Goal: Task Accomplishment & Management: Complete application form

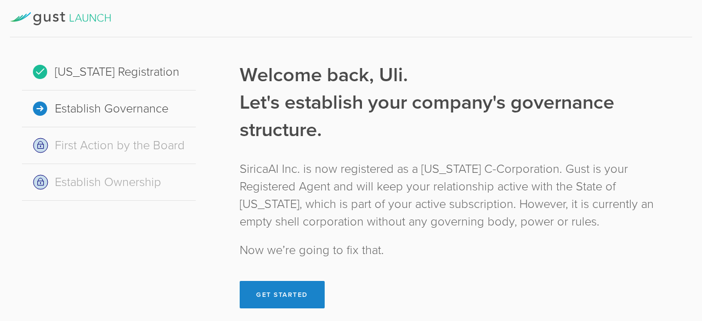
click at [407, 154] on div "Welcome back, Uli. Let's establish your company's governance structure. SiricaA…" at bounding box center [460, 184] width 441 height 247
click at [286, 285] on button "Get Started" at bounding box center [282, 294] width 85 height 27
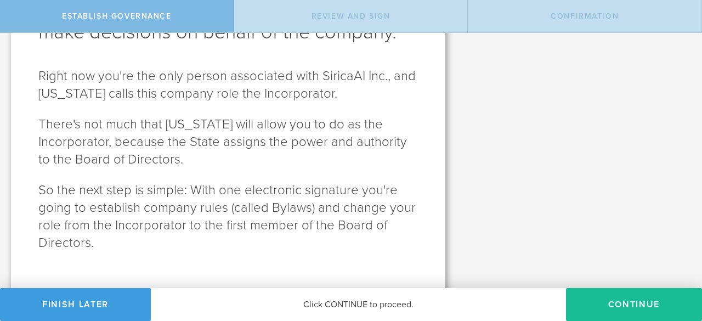
scroll to position [121, 0]
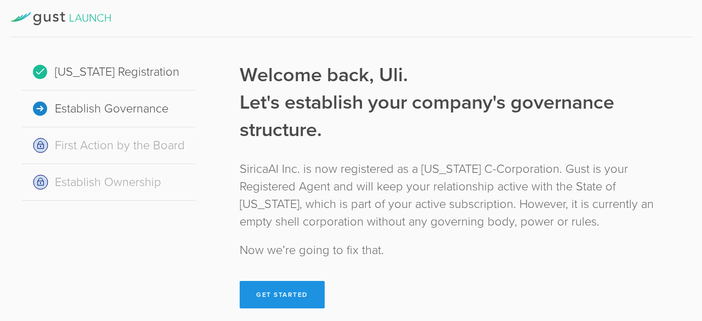
click at [291, 290] on button "Get Started" at bounding box center [282, 294] width 85 height 27
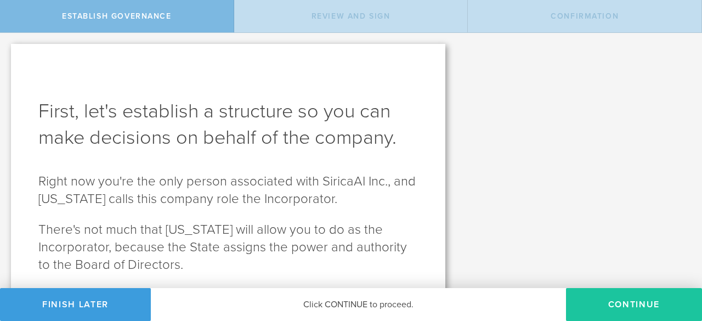
click at [605, 300] on button "Continue" at bounding box center [634, 304] width 136 height 33
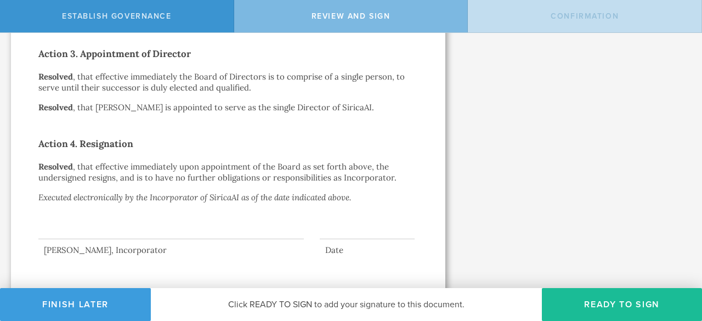
scroll to position [397, 0]
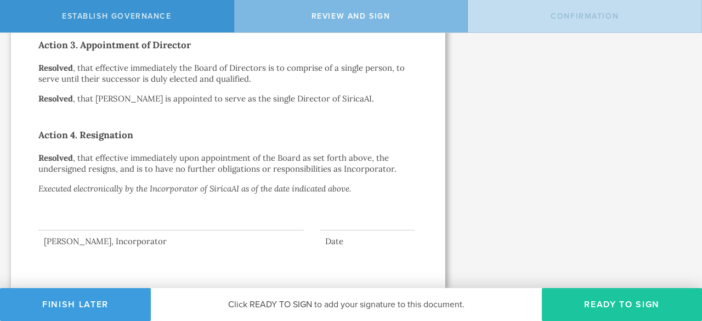
click at [608, 303] on button "Ready to Sign" at bounding box center [622, 304] width 160 height 33
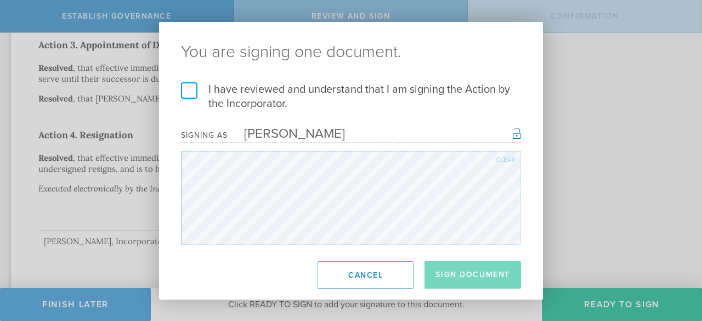
click at [191, 91] on label "I have reviewed and understand that I am signing the Action by the Incorporator." at bounding box center [351, 96] width 340 height 29
click at [0, 0] on input "I have reviewed and understand that I am signing the Action by the Incorporator." at bounding box center [0, 0] width 0 height 0
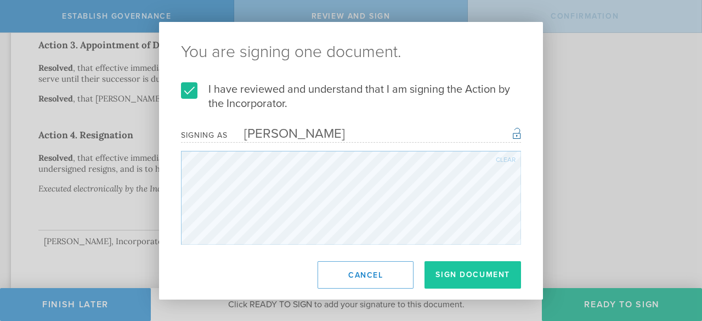
click at [449, 269] on button "Sign Document" at bounding box center [473, 274] width 97 height 27
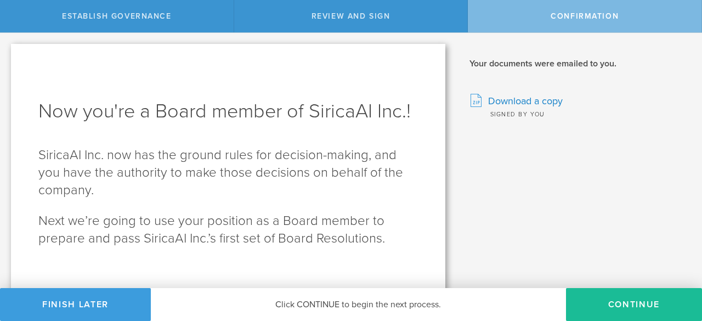
scroll to position [11, 0]
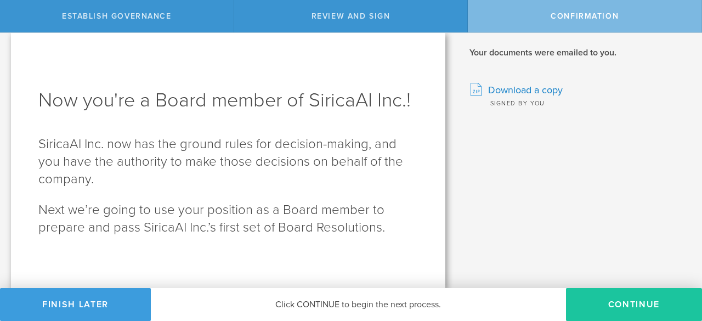
click at [621, 315] on button "Continue" at bounding box center [634, 304] width 136 height 33
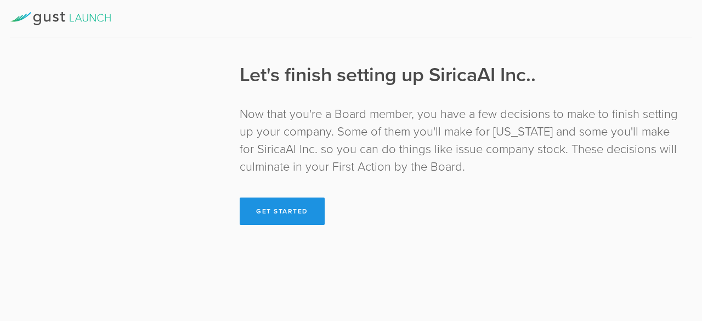
click at [289, 211] on button "Get Started" at bounding box center [282, 210] width 85 height 27
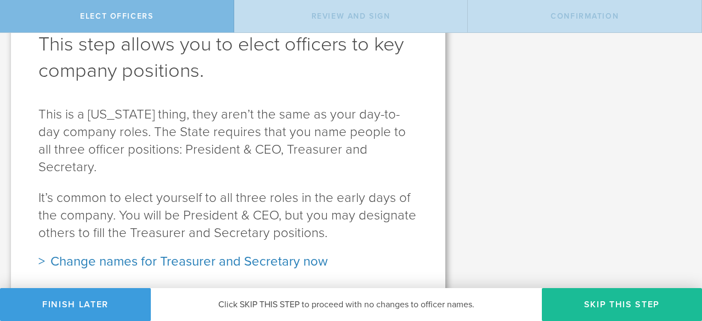
scroll to position [72, 0]
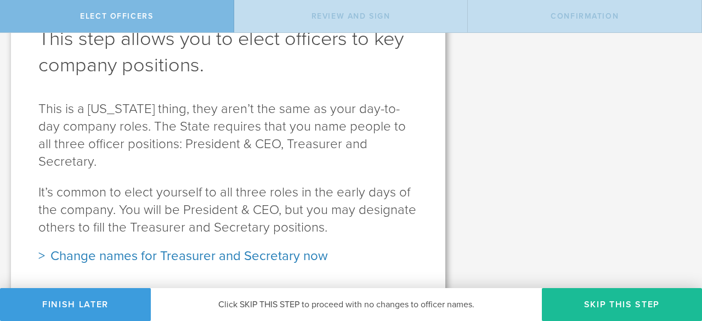
click at [130, 247] on div "Change names for Treasurer and Secretary now" at bounding box center [228, 256] width 380 height 18
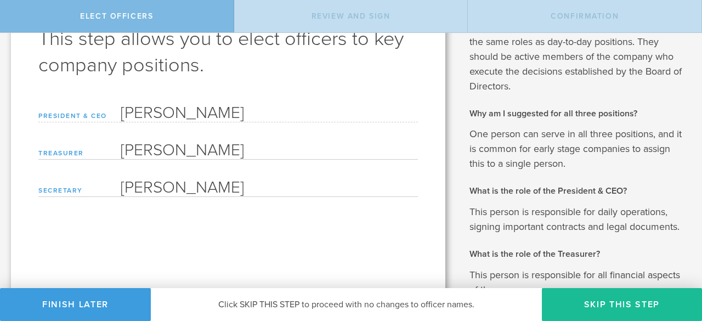
click at [235, 150] on input "[PERSON_NAME]" at bounding box center [269, 149] width 297 height 22
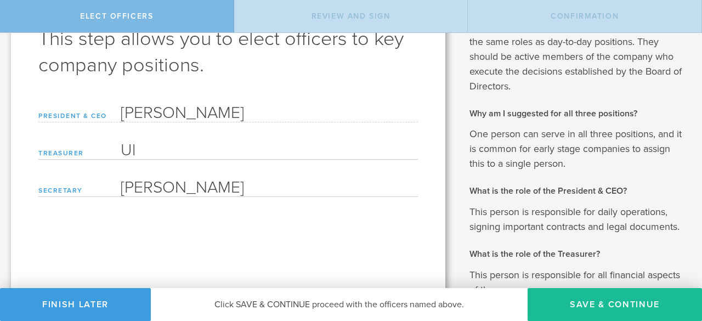
type input "U"
type input "[PERSON_NAME]"
click at [248, 188] on input "[PERSON_NAME]" at bounding box center [269, 186] width 297 height 22
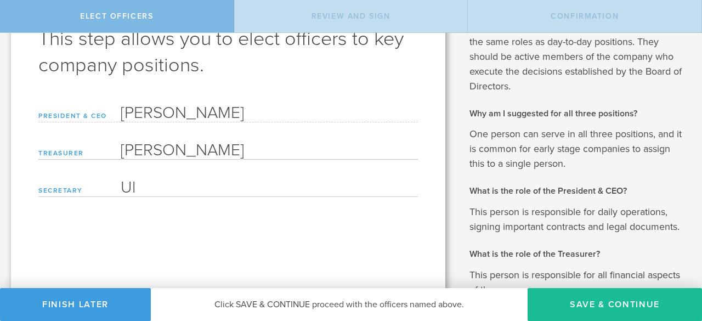
type input "U"
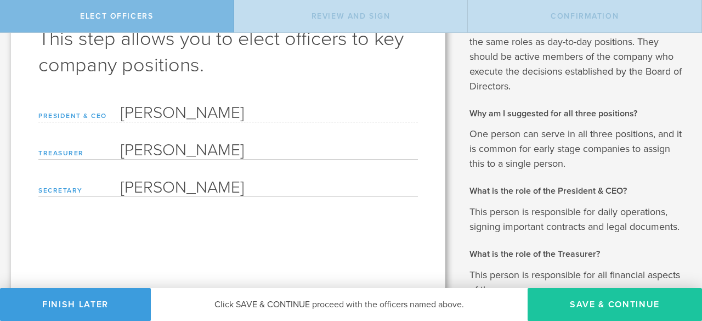
type input "[PERSON_NAME]"
click at [594, 306] on button "Save & Continue" at bounding box center [615, 304] width 174 height 33
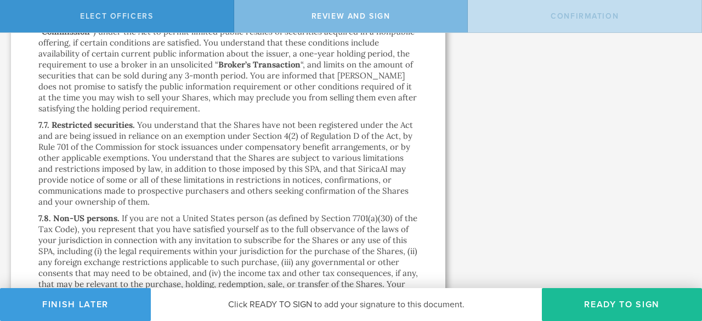
scroll to position [8980, 0]
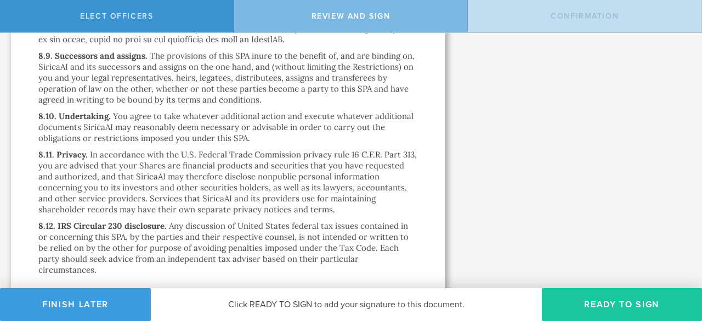
click at [619, 301] on button "Ready to Sign" at bounding box center [622, 304] width 160 height 33
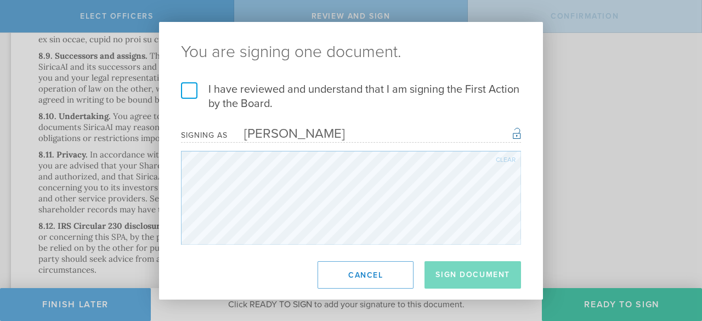
click at [189, 91] on label "I have reviewed and understand that I am signing the First Action by the Board." at bounding box center [351, 96] width 340 height 29
click at [0, 0] on input "I have reviewed and understand that I am signing the First Action by the Board." at bounding box center [0, 0] width 0 height 0
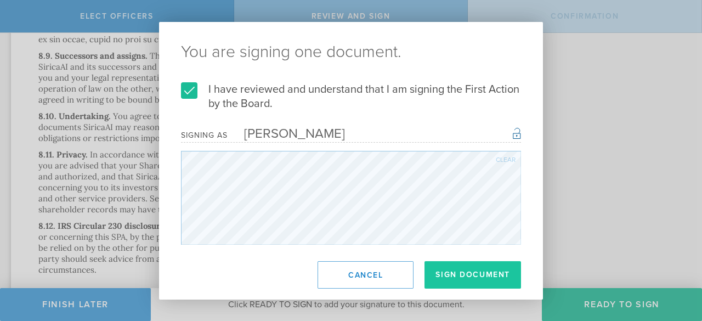
click at [487, 271] on button "Sign Document" at bounding box center [473, 274] width 97 height 27
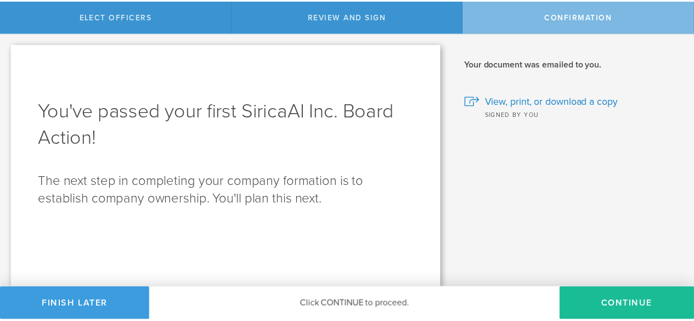
scroll to position [0, 0]
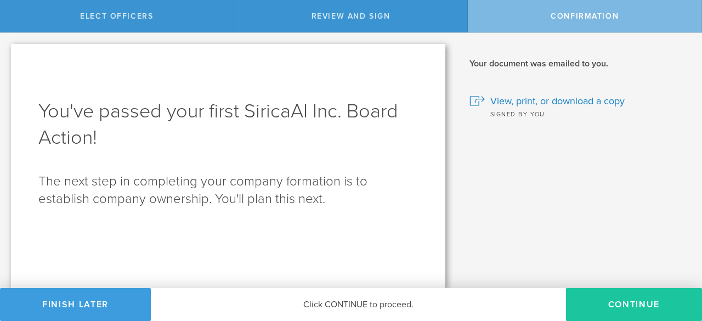
click at [642, 309] on button "Continue" at bounding box center [634, 304] width 136 height 33
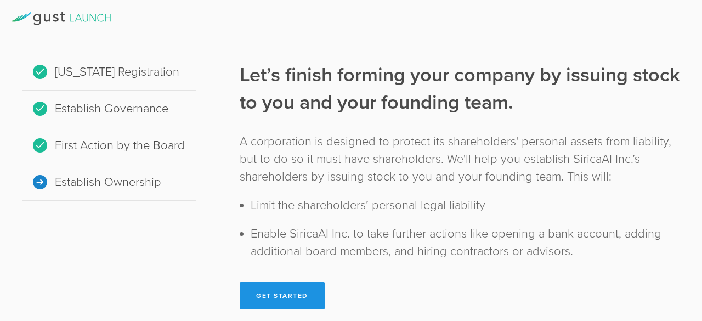
click at [272, 293] on button "Get Started" at bounding box center [282, 295] width 85 height 27
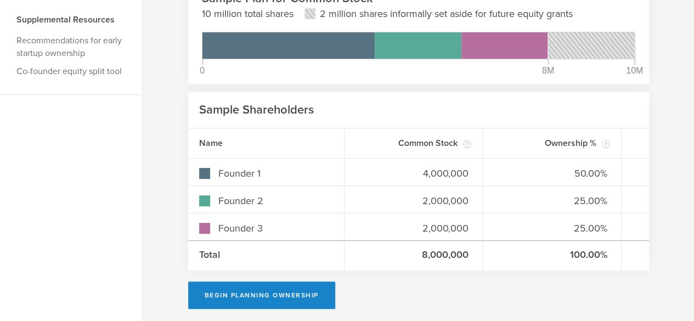
scroll to position [169, 0]
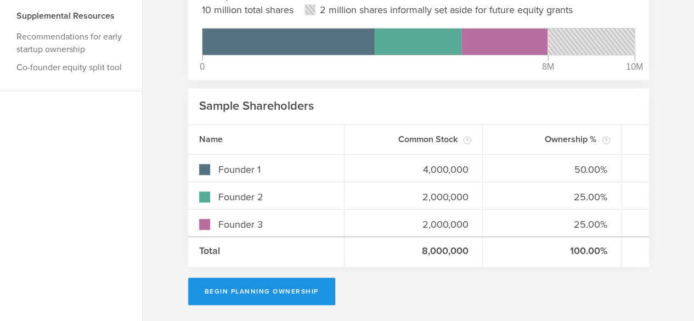
click at [261, 287] on button "Begin Planning Ownership" at bounding box center [261, 291] width 147 height 27
type input "[PERSON_NAME]"
type input "-"
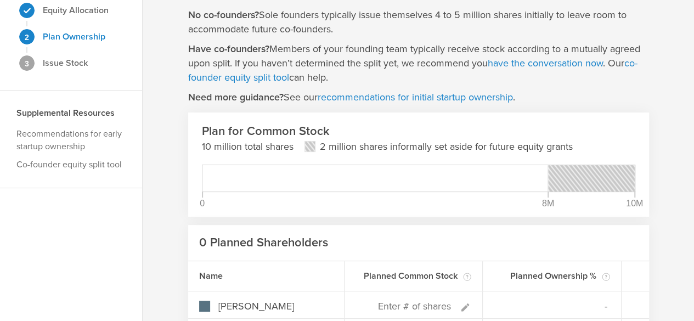
scroll to position [87, 0]
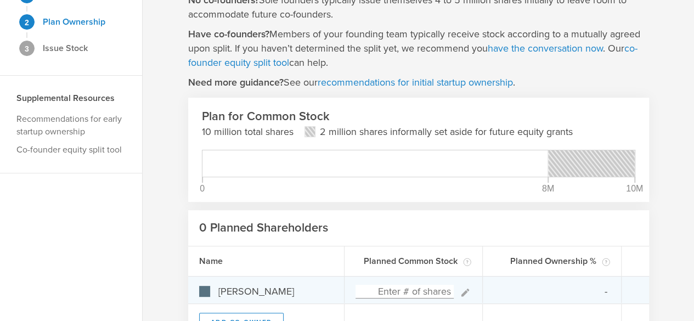
click at [554, 283] on div "-" at bounding box center [552, 289] width 139 height 26
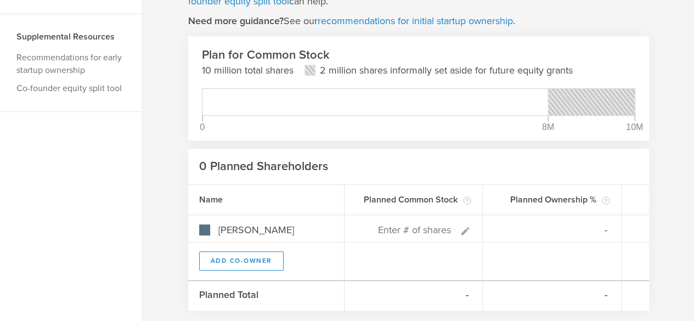
scroll to position [149, 0]
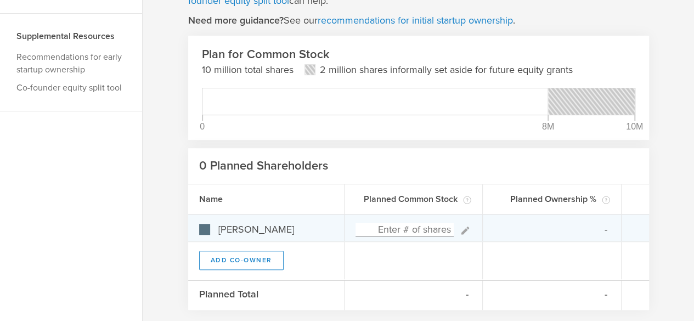
click at [420, 229] on input at bounding box center [404, 230] width 99 height 14
type input "40"
type input "100.00%"
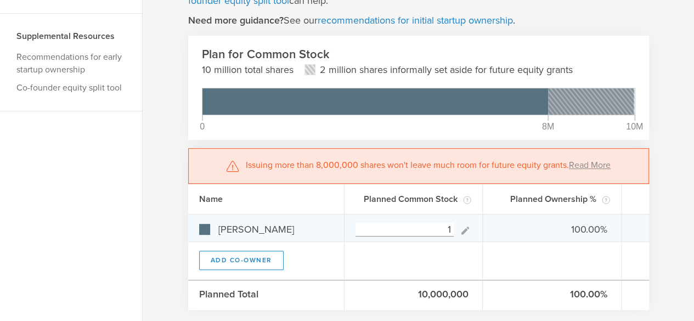
type input "0"
type input "0%"
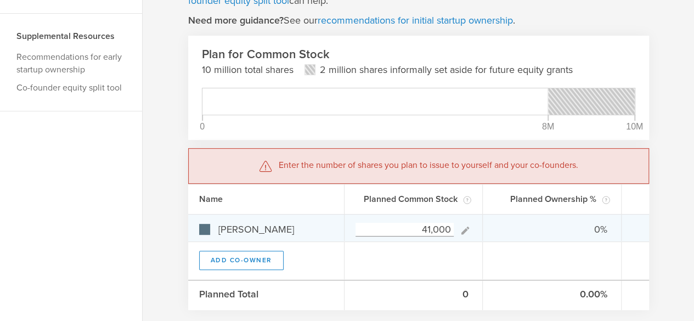
type input "410,000"
type input "100.00%"
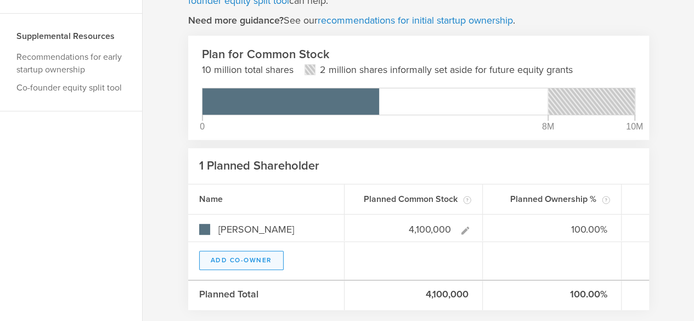
type input "4,100,000"
type gust-number-field "4100000"
click at [257, 262] on button "Add Co-Owner" at bounding box center [241, 260] width 84 height 19
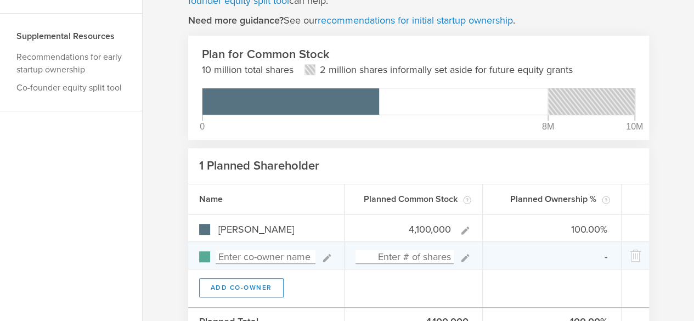
click at [272, 255] on input at bounding box center [266, 257] width 100 height 14
type input "[PERSON_NAME]"
type input "0.00%"
type input "[PERSON_NAME]"
click at [411, 257] on input at bounding box center [404, 257] width 99 height 14
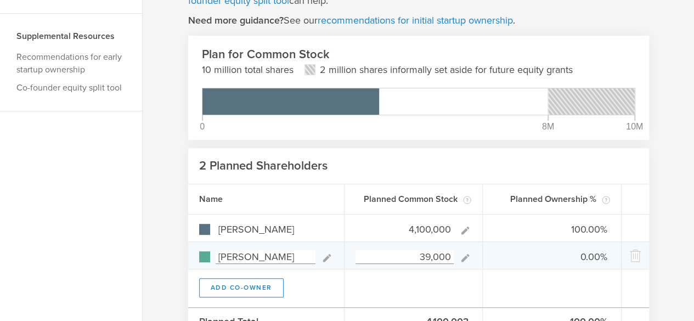
type input "390,000"
type input "91.31%"
type input "8.69%"
type input "3,900,000"
type input "51.25%"
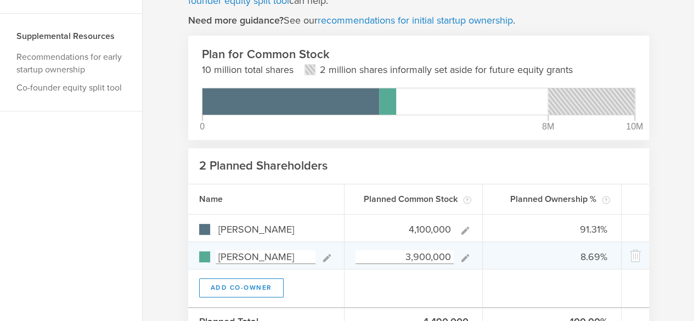
type input "48.75%"
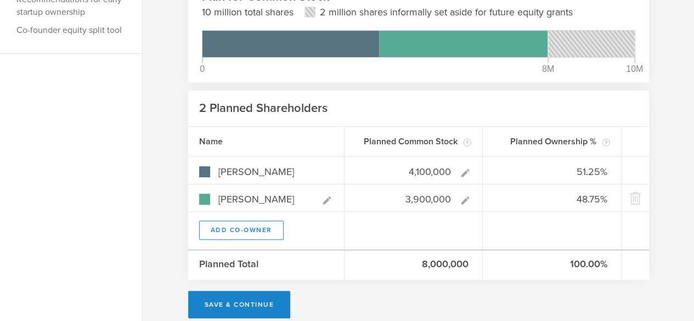
scroll to position [219, 0]
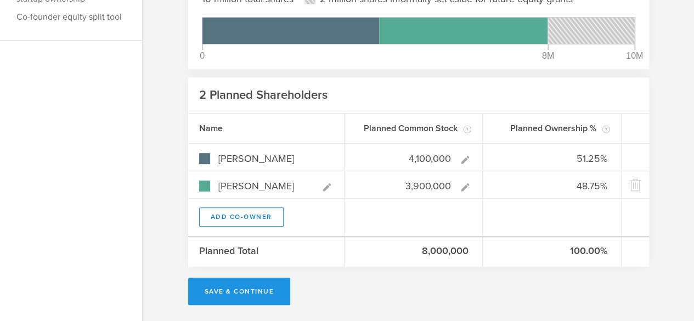
type input "3,900,000"
type gust-number-field "3900000"
click at [244, 290] on button "Save & Continue" at bounding box center [239, 291] width 103 height 27
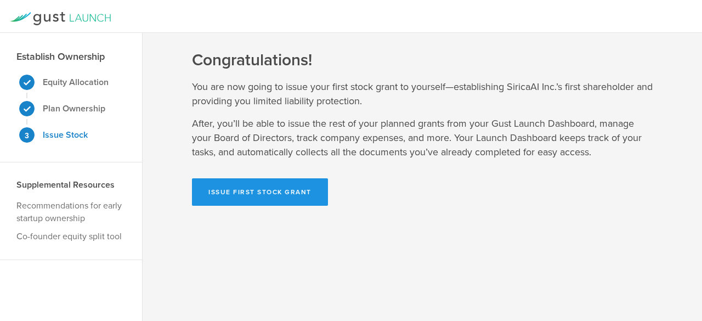
click at [261, 182] on button "Issue First Stock Grant" at bounding box center [260, 191] width 136 height 27
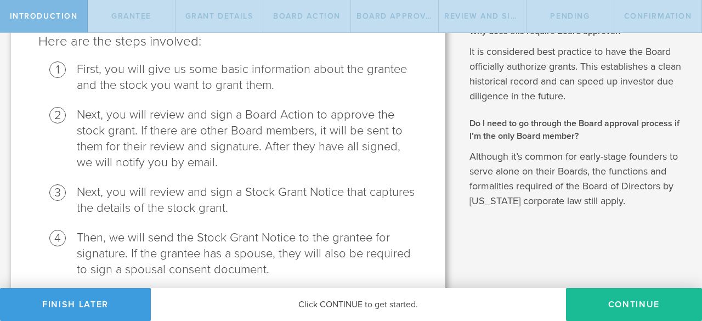
scroll to position [145, 0]
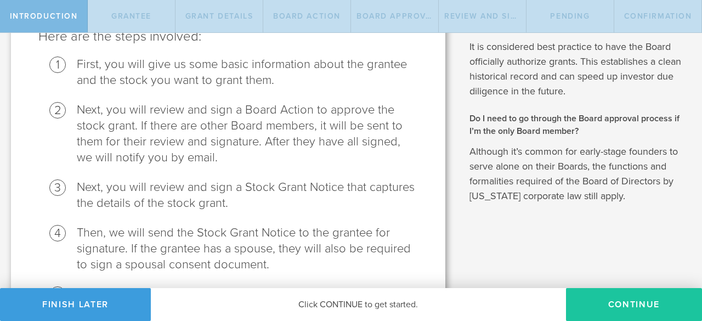
click at [632, 303] on button "Continue" at bounding box center [634, 304] width 136 height 33
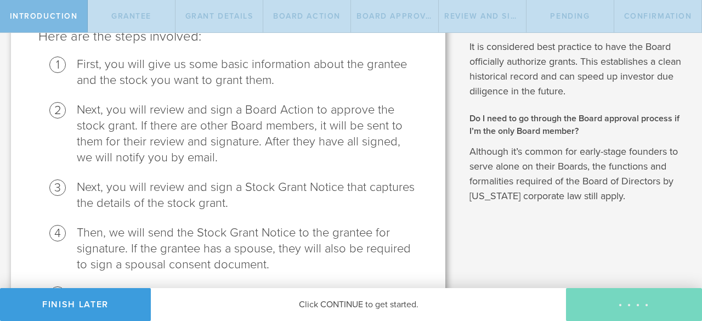
radio input "true"
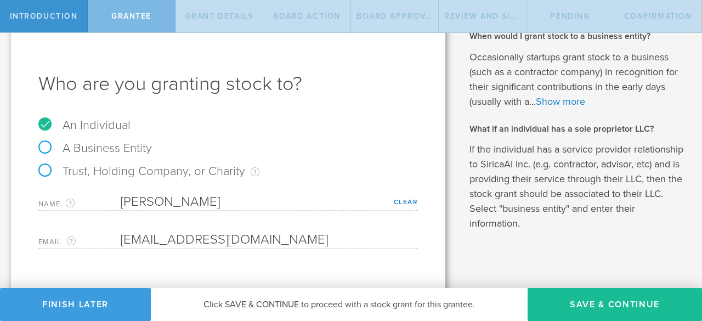
scroll to position [44, 0]
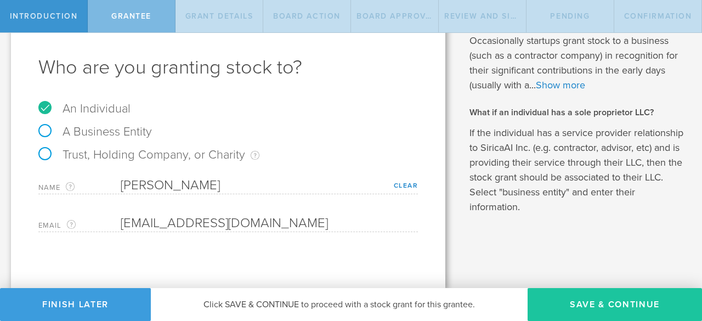
click at [615, 303] on button "Save & Continue" at bounding box center [615, 304] width 174 height 33
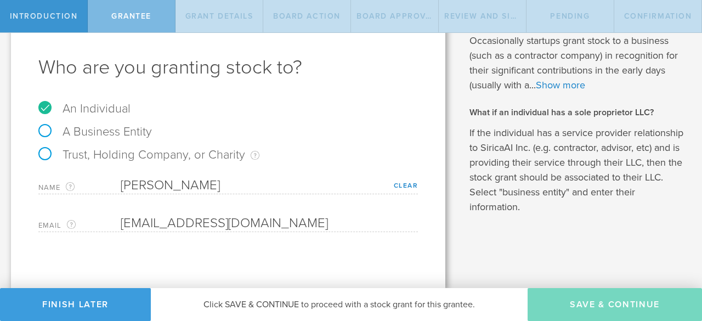
type input "4,100,000"
type input "48"
type input "12"
select select "none"
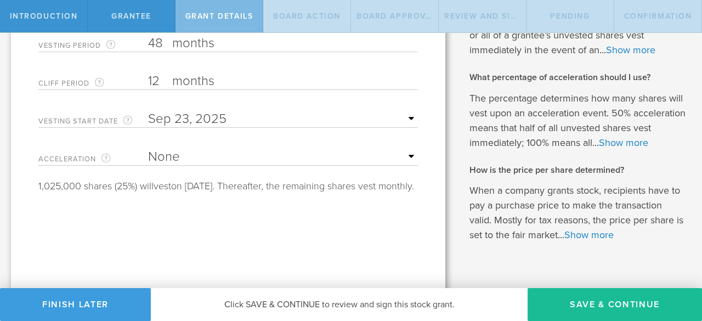
scroll to position [266, 0]
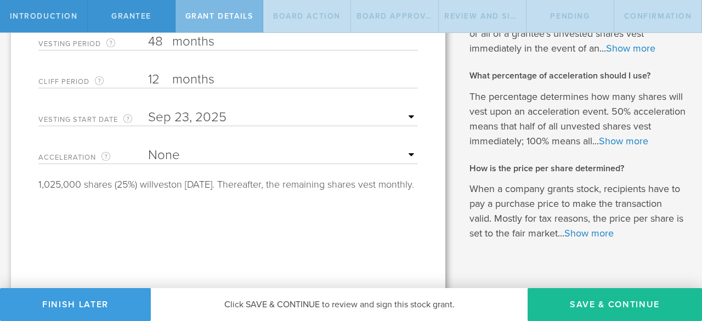
click at [406, 152] on select "None Single Trigger Double Trigger" at bounding box center [283, 155] width 270 height 16
click at [405, 152] on select "None Single Trigger Double Trigger" at bounding box center [283, 155] width 270 height 16
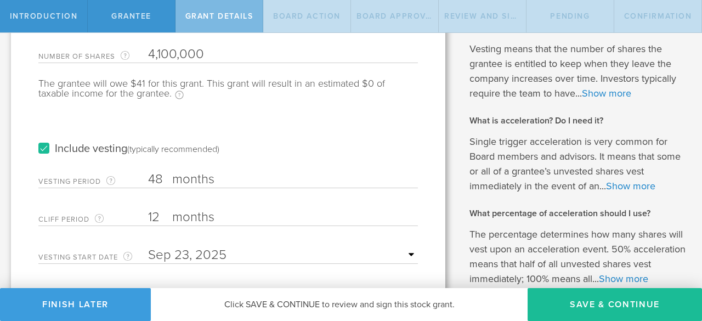
scroll to position [129, 0]
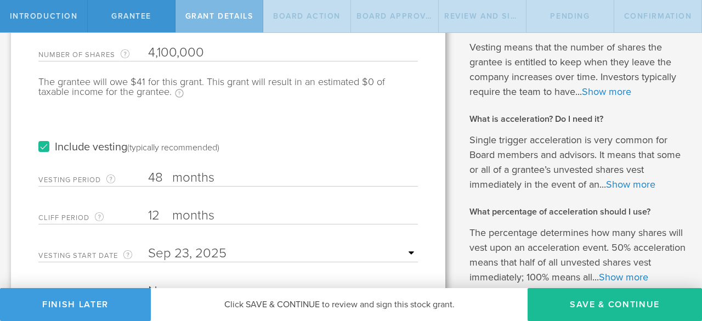
click at [161, 213] on input "12" at bounding box center [283, 215] width 270 height 16
type input "1"
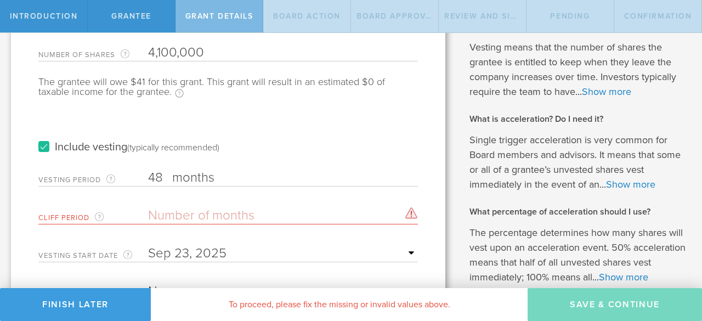
type input "0"
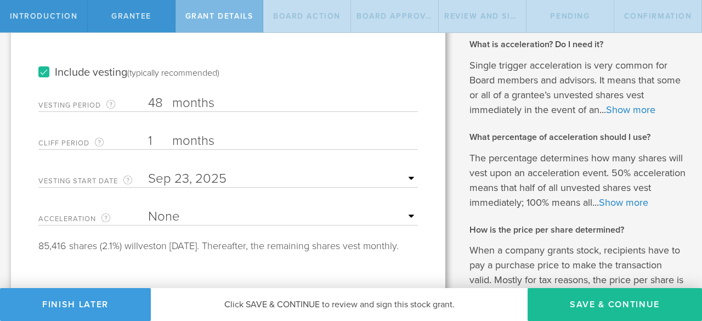
scroll to position [205, 0]
type input "1"
click at [405, 213] on select "None Single Trigger Double Trigger" at bounding box center [283, 216] width 270 height 16
select select "double"
click at [148, 208] on select "None Single Trigger Double Trigger" at bounding box center [283, 216] width 270 height 16
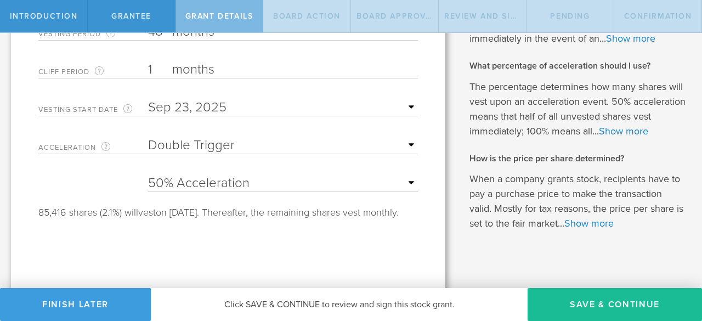
scroll to position [279, 0]
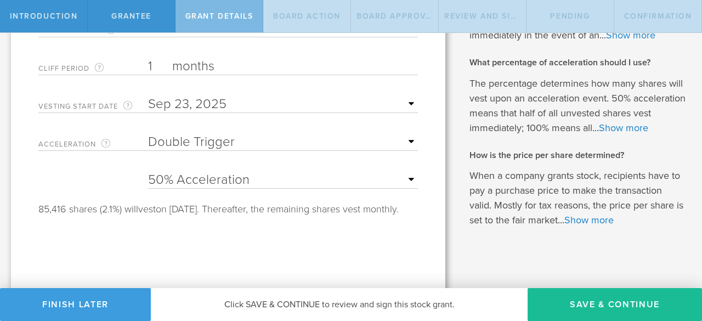
click at [404, 178] on select "25% Acceleration 50% Acceleration 75% Acceleration 100% Acceleration" at bounding box center [283, 180] width 270 height 16
click at [148, 172] on select "25% Acceleration 50% Acceleration 75% Acceleration 100% Acceleration" at bounding box center [283, 180] width 270 height 16
click at [430, 237] on div "Tell us the stock grant details. You have 10,000,000 available shares Available…" at bounding box center [228, 28] width 434 height 527
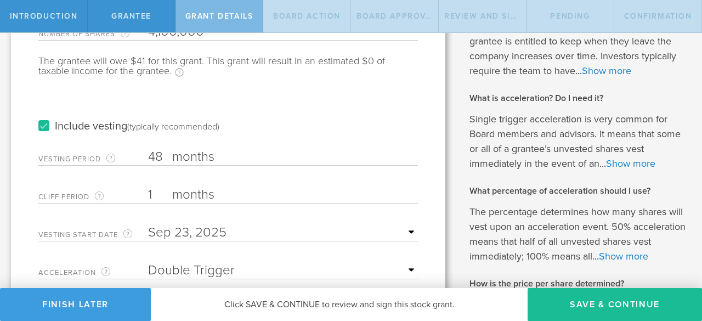
scroll to position [151, 0]
click at [599, 262] on link "Show more" at bounding box center [623, 256] width 49 height 12
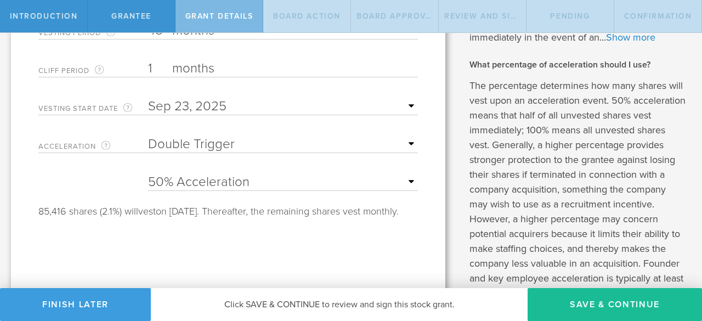
scroll to position [305, 0]
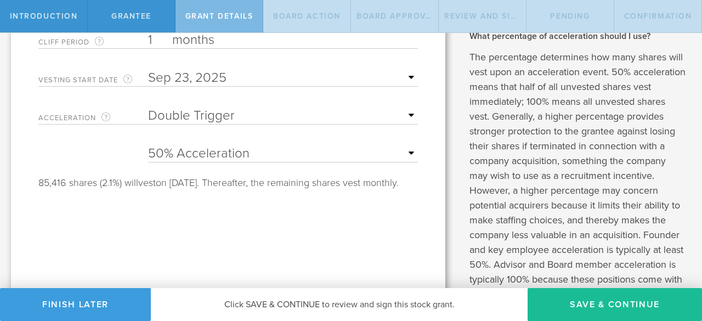
click at [405, 151] on select "25% Acceleration 50% Acceleration 75% Acceleration 100% Acceleration" at bounding box center [283, 153] width 270 height 16
click at [148, 145] on select "25% Acceleration 50% Acceleration 75% Acceleration 100% Acceleration" at bounding box center [283, 153] width 270 height 16
click at [362, 205] on div "Tell us the stock grant details. You have 10,000,000 available shares Available…" at bounding box center [228, 117] width 434 height 757
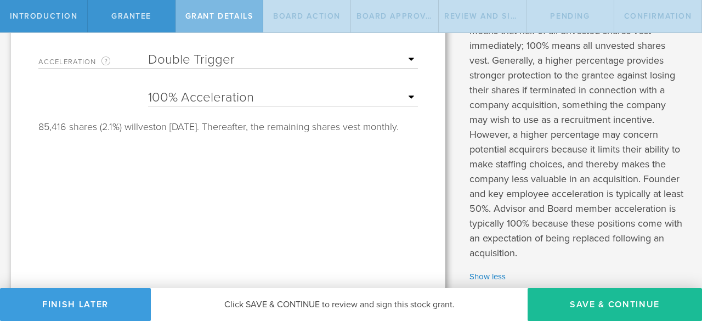
scroll to position [365, 0]
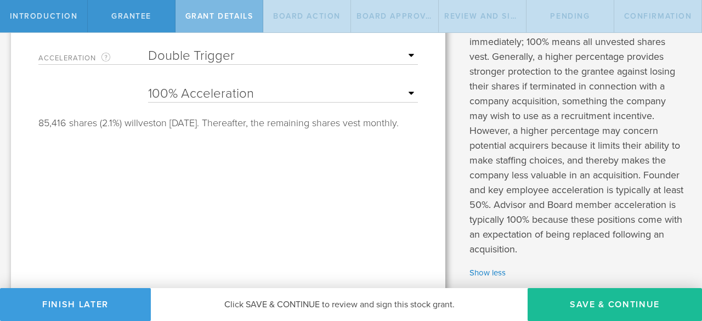
click at [404, 93] on select "25% Acceleration 50% Acceleration 75% Acceleration 100% Acceleration" at bounding box center [283, 94] width 270 height 16
click at [148, 86] on select "25% Acceleration 50% Acceleration 75% Acceleration 100% Acceleration" at bounding box center [283, 94] width 270 height 16
click at [405, 93] on select "25% Acceleration 50% Acceleration 75% Acceleration 100% Acceleration" at bounding box center [283, 94] width 270 height 16
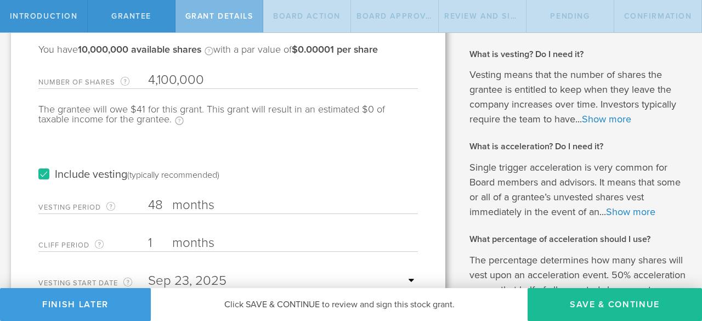
scroll to position [98, 0]
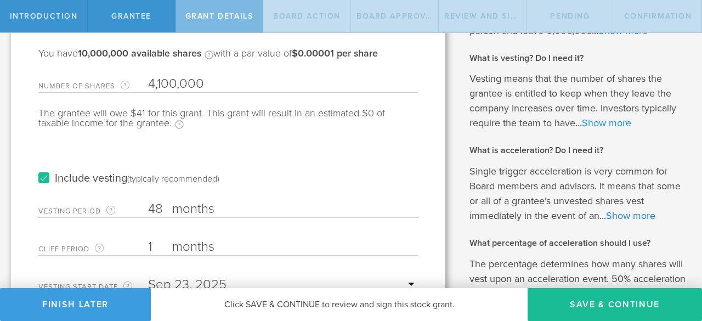
click at [612, 125] on link "Show more" at bounding box center [606, 123] width 49 height 12
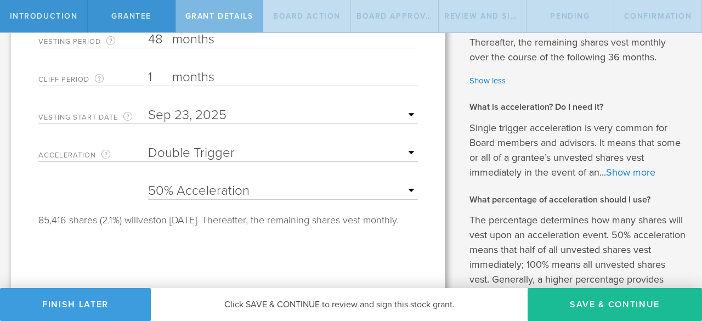
scroll to position [294, 0]
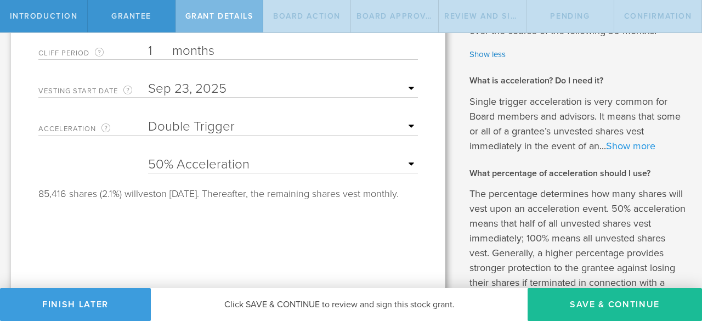
click at [645, 152] on link "Show more" at bounding box center [630, 146] width 49 height 12
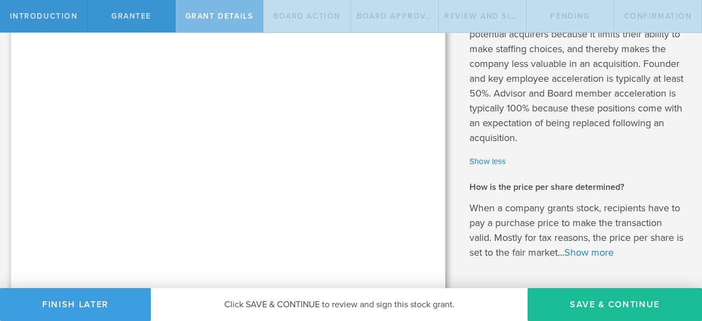
scroll to position [686, 0]
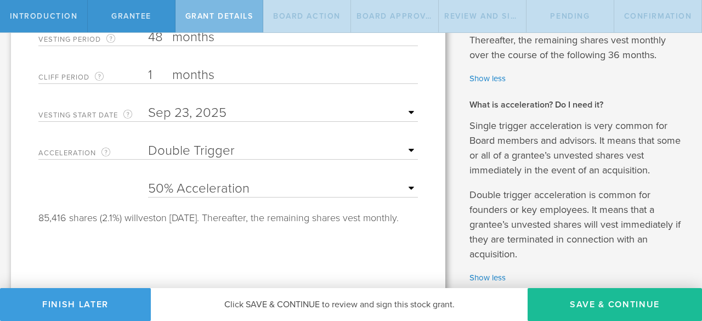
scroll to position [236, 0]
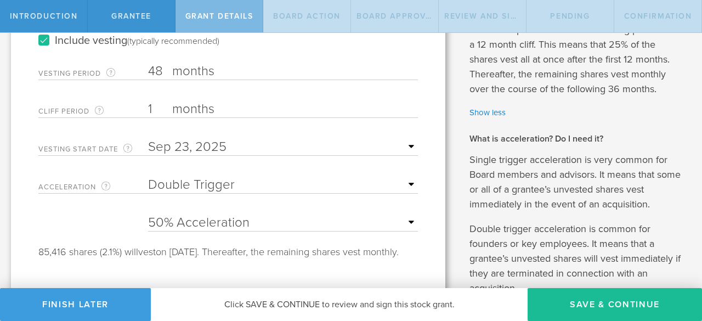
click at [406, 219] on select "25% Acceleration 50% Acceleration 75% Acceleration 100% Acceleration" at bounding box center [283, 223] width 270 height 16
select select "100"
click at [148, 215] on select "25% Acceleration 50% Acceleration 75% Acceleration 100% Acceleration" at bounding box center [283, 223] width 270 height 16
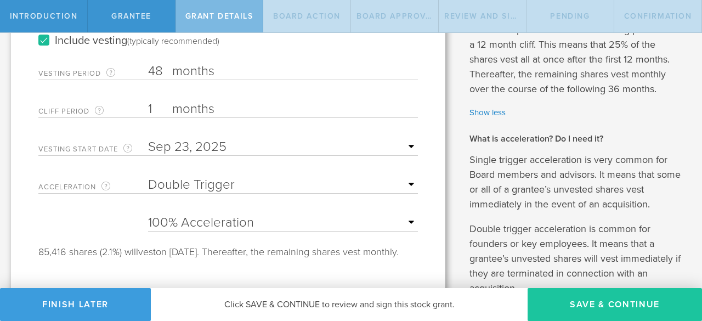
click at [632, 301] on button "Save & Continue" at bounding box center [615, 304] width 174 height 33
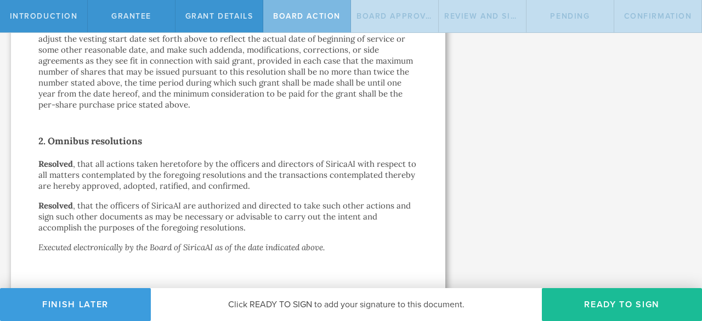
scroll to position [813, 0]
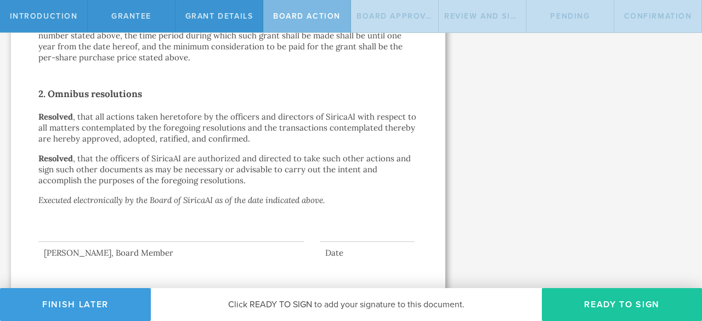
click at [607, 300] on button "Ready to Sign" at bounding box center [622, 304] width 160 height 33
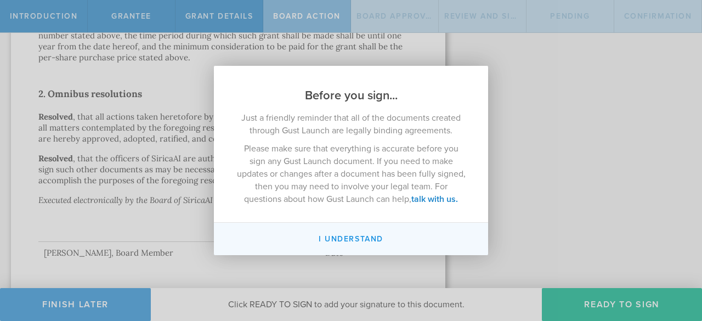
click at [350, 236] on button "I understand" at bounding box center [351, 239] width 274 height 32
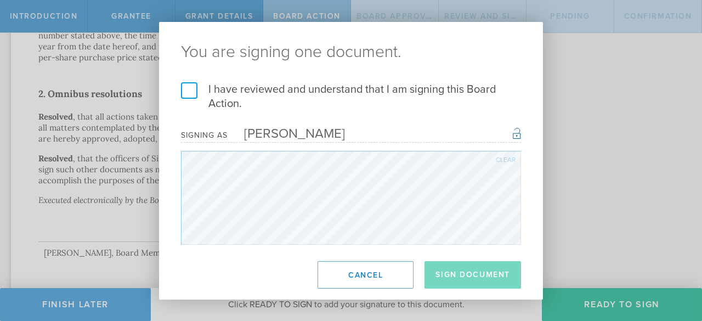
click at [184, 94] on label "I have reviewed and understand that I am signing this Board Action." at bounding box center [351, 96] width 340 height 29
click at [0, 0] on input "I have reviewed and understand that I am signing this Board Action." at bounding box center [0, 0] width 0 height 0
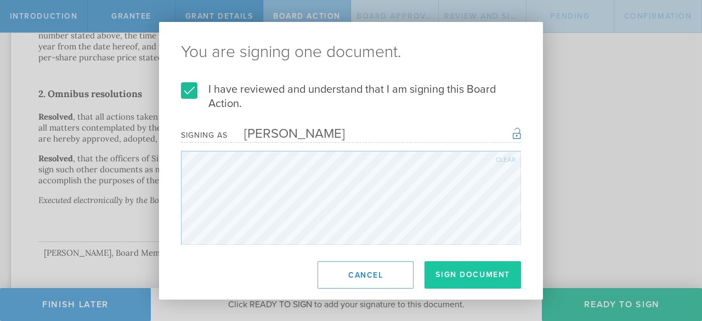
click at [469, 266] on button "Sign Document" at bounding box center [473, 274] width 97 height 27
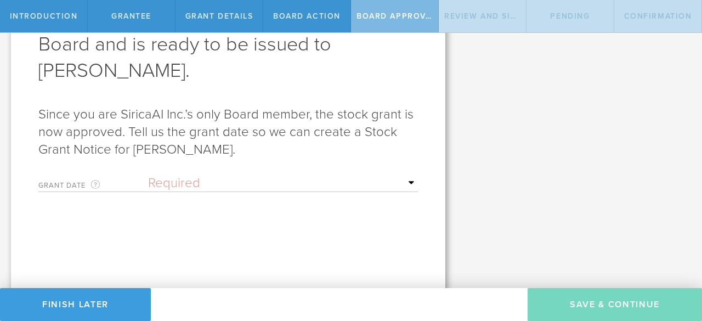
scroll to position [95, 0]
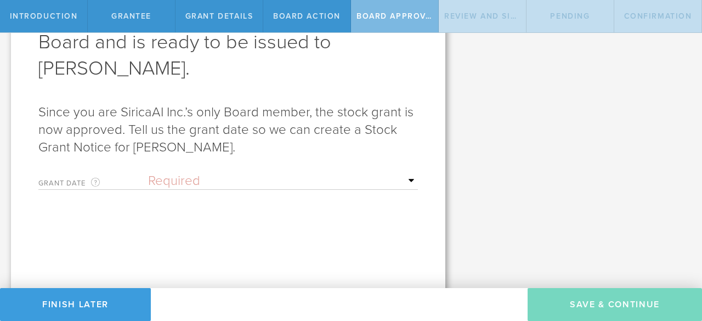
click at [406, 179] on select "Required Upon grantee's signature A specific date" at bounding box center [283, 181] width 270 height 16
select select "uponGranteeSignature"
click at [148, 173] on select "Required Upon grantee's signature A specific date" at bounding box center [283, 181] width 270 height 16
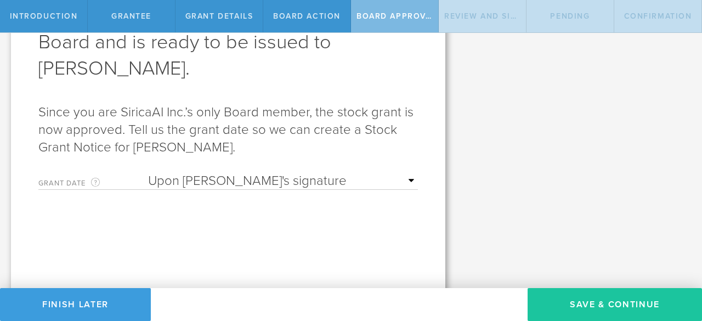
click at [617, 304] on button "Save & Continue" at bounding box center [615, 304] width 174 height 33
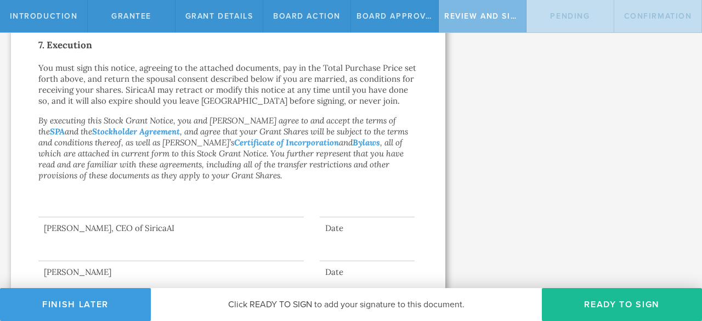
scroll to position [913, 0]
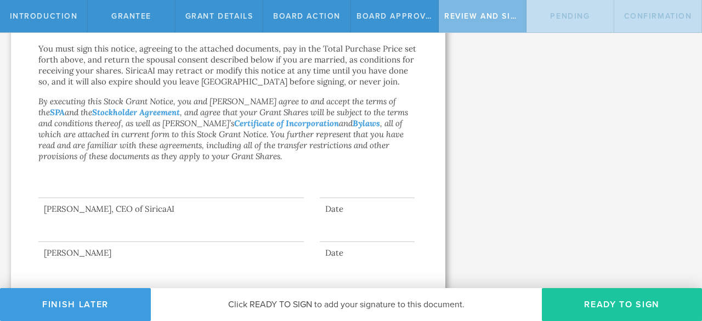
click at [607, 302] on button "Ready to Sign" at bounding box center [622, 304] width 160 height 33
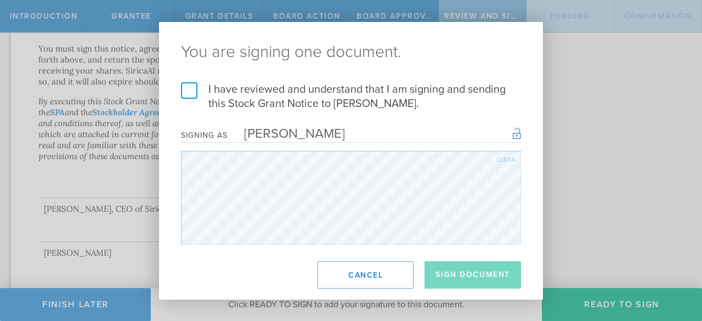
click at [191, 86] on label "I have reviewed and understand that I am signing and sending this Stock Grant N…" at bounding box center [351, 96] width 340 height 29
click at [0, 0] on input "I have reviewed and understand that I am signing and sending this Stock Grant N…" at bounding box center [0, 0] width 0 height 0
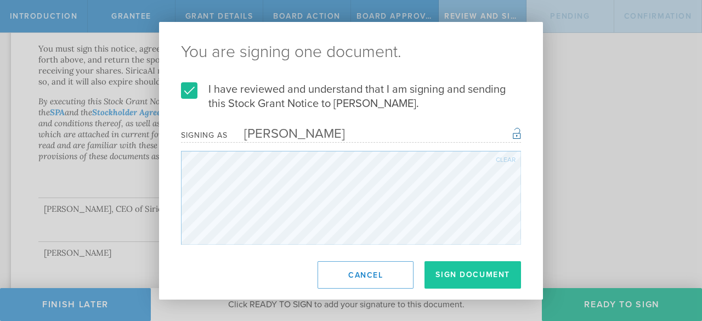
click at [465, 275] on button "Sign Document" at bounding box center [473, 274] width 97 height 27
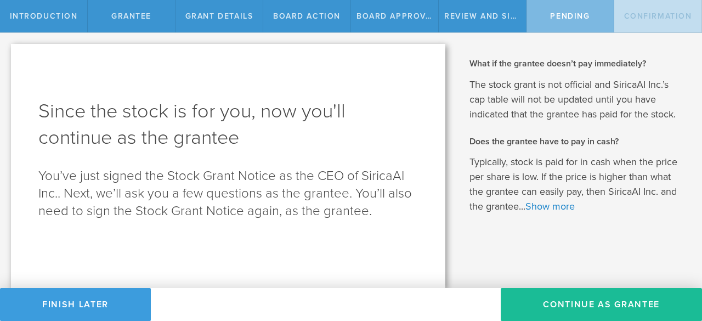
scroll to position [0, 0]
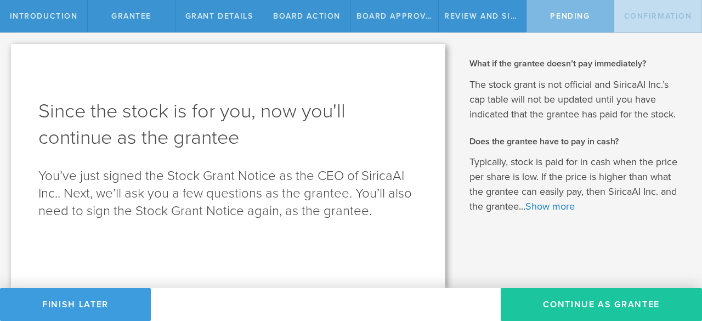
click at [582, 305] on button "Continue as Grantee" at bounding box center [601, 304] width 201 height 33
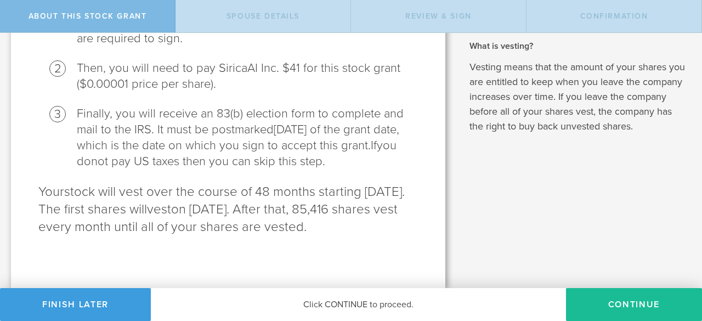
scroll to position [219, 0]
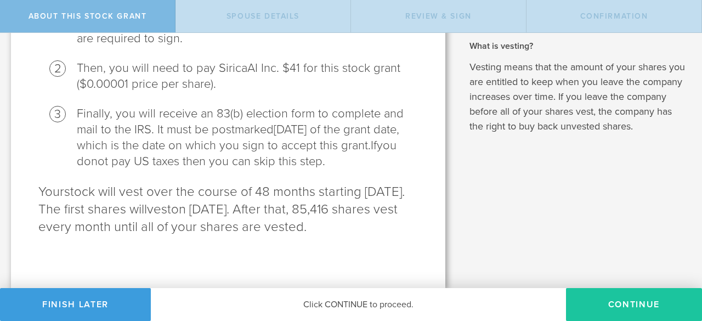
click at [639, 305] on button "CONTINUE" at bounding box center [634, 304] width 136 height 33
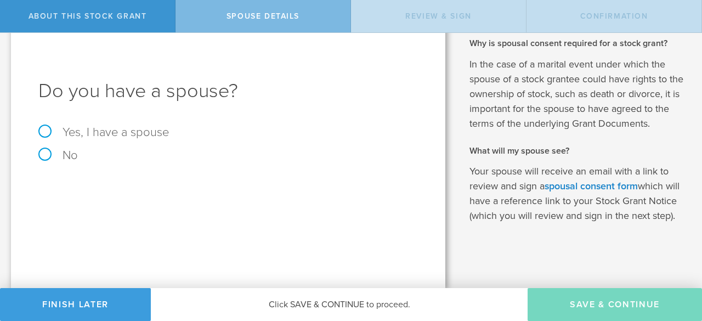
scroll to position [0, 0]
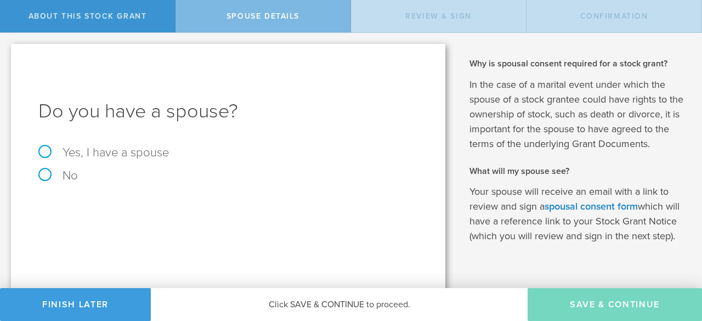
click at [46, 153] on label "Yes, I have a spouse" at bounding box center [228, 152] width 380 height 12
click at [7, 50] on input "Yes, I have a spouse" at bounding box center [3, 42] width 7 height 18
radio input "true"
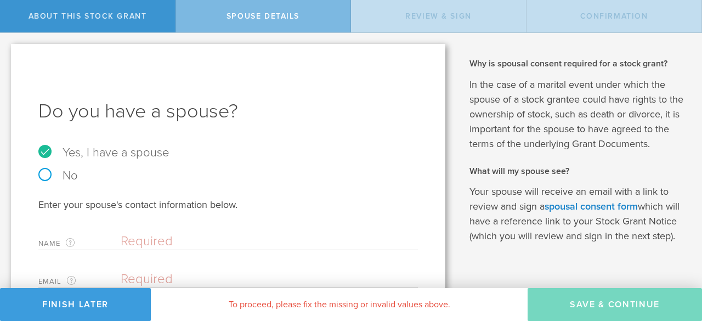
click at [303, 242] on input "text" at bounding box center [267, 241] width 292 height 16
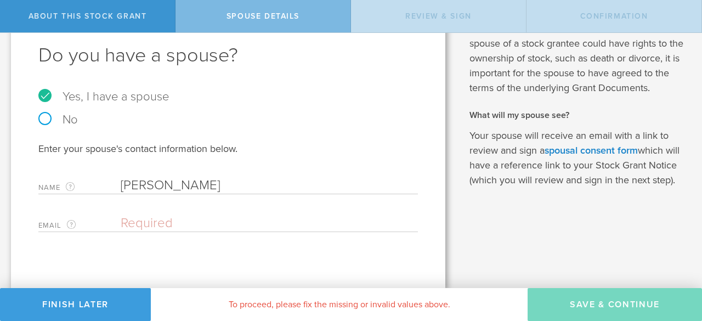
type input "Swathi Chettipally"
click at [199, 223] on input "email" at bounding box center [267, 223] width 292 height 16
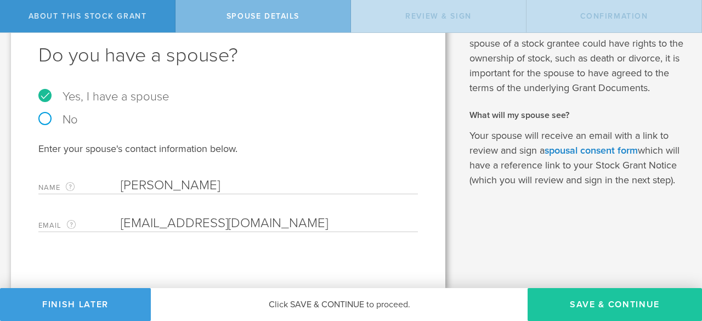
type input "Swathi.chettipally@gmail.com"
click at [611, 307] on button "Save & Continue" at bounding box center [615, 304] width 174 height 33
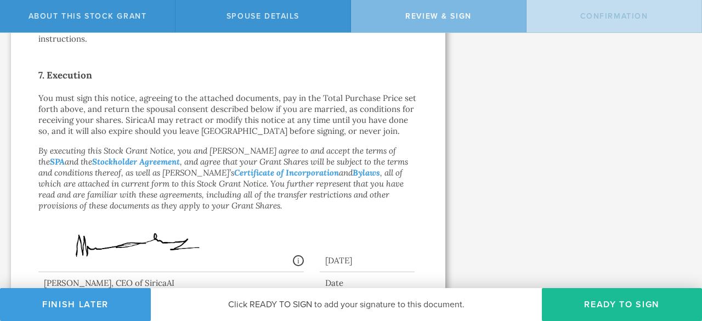
scroll to position [937, 0]
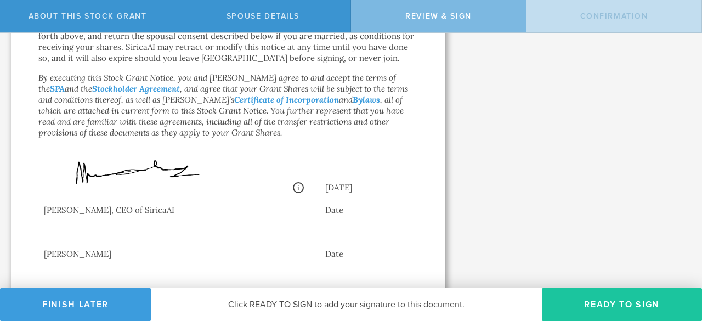
click at [624, 306] on button "Ready to Sign" at bounding box center [622, 304] width 160 height 33
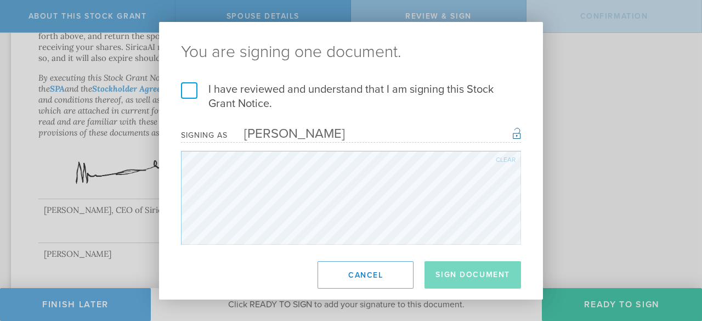
click at [190, 92] on label "I have reviewed and understand that I am signing this Stock Grant Notice." at bounding box center [351, 96] width 340 height 29
click at [0, 0] on input "I have reviewed and understand that I am signing this Stock Grant Notice." at bounding box center [0, 0] width 0 height 0
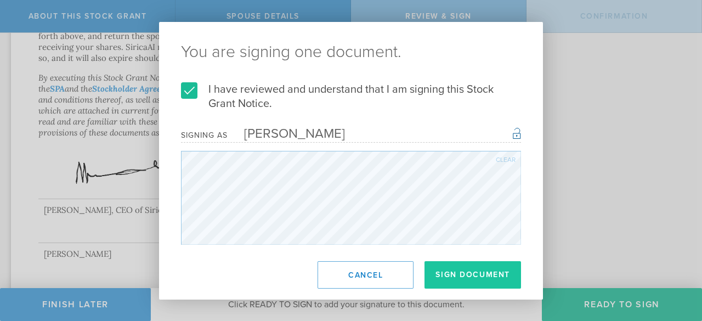
click at [472, 267] on button "Sign Document" at bounding box center [473, 274] width 97 height 27
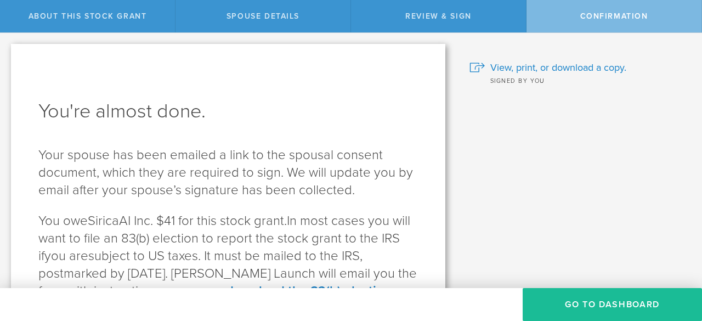
scroll to position [81, 0]
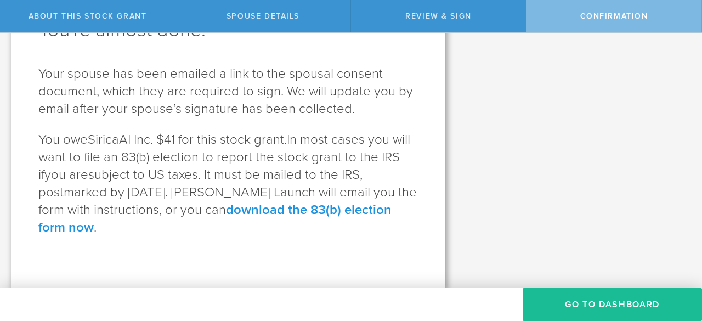
click at [270, 208] on link "download the 83(b) election form now" at bounding box center [214, 218] width 353 height 33
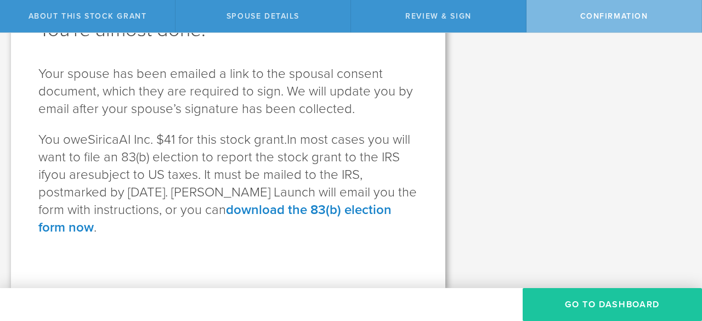
click at [618, 307] on button "Go to Dashboard" at bounding box center [612, 304] width 179 height 33
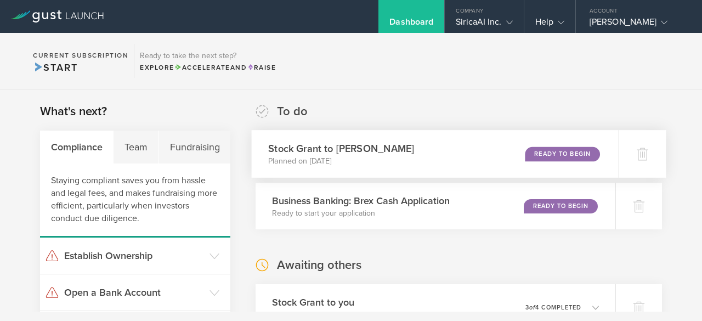
click at [558, 152] on div "Ready to Begin" at bounding box center [562, 153] width 75 height 15
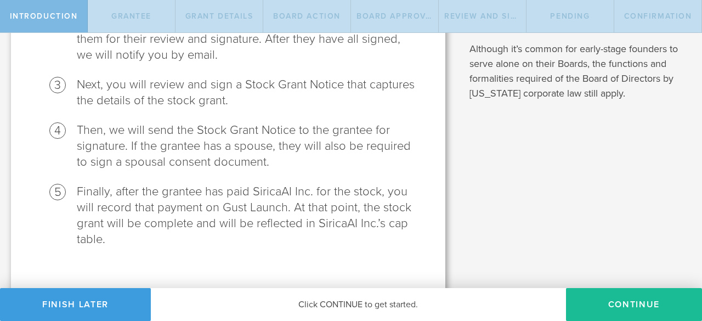
scroll to position [261, 0]
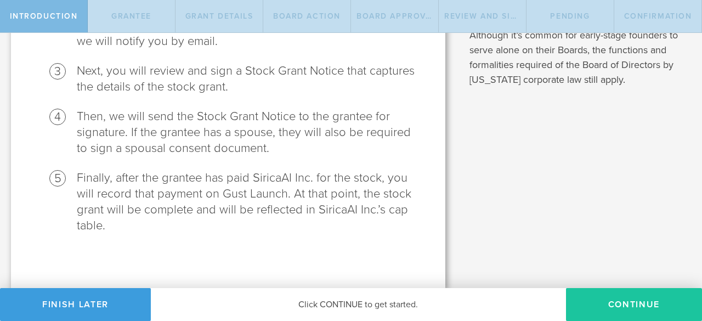
click at [633, 306] on button "Continue" at bounding box center [634, 304] width 136 height 33
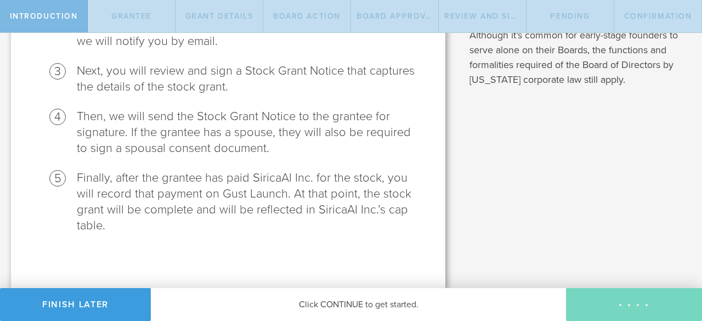
radio input "true"
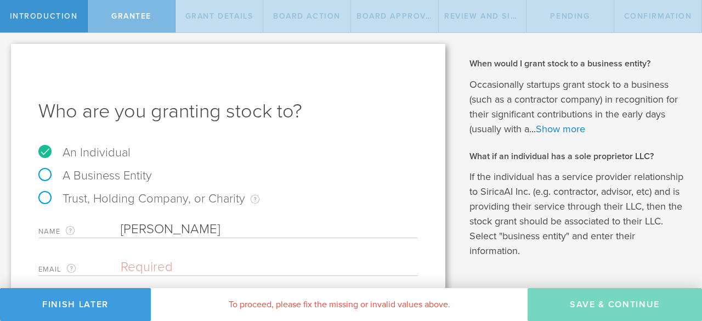
click at [269, 272] on input "email" at bounding box center [267, 267] width 292 height 16
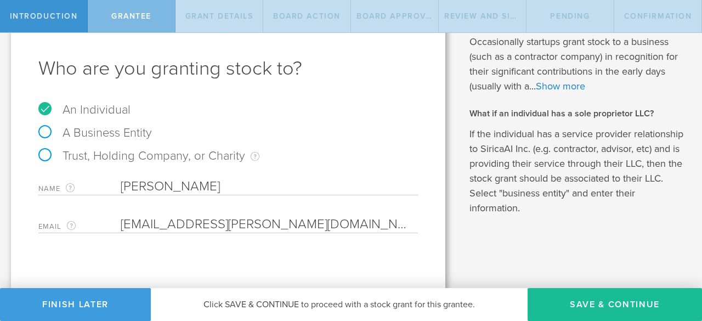
scroll to position [44, 0]
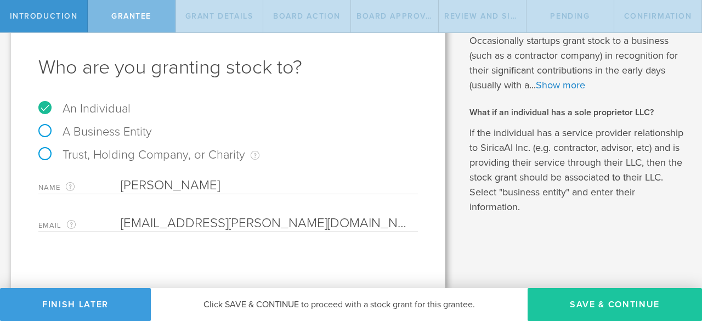
type input "[EMAIL_ADDRESS][PERSON_NAME][DOMAIN_NAME]"
click at [592, 306] on button "Save & Continue" at bounding box center [615, 304] width 174 height 33
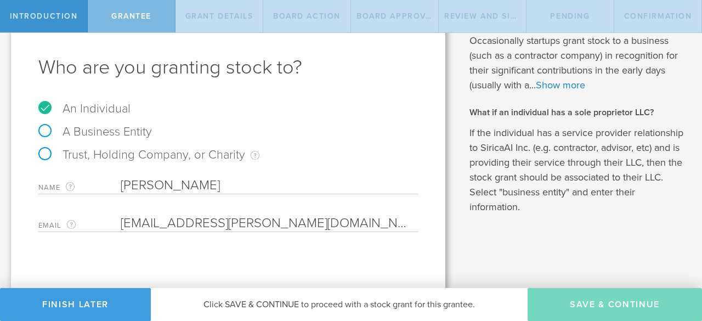
type input "3,900,000"
type input "48"
type input "12"
select select "none"
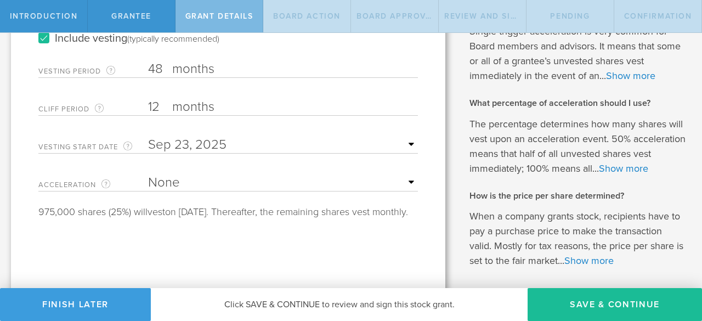
scroll to position [244, 0]
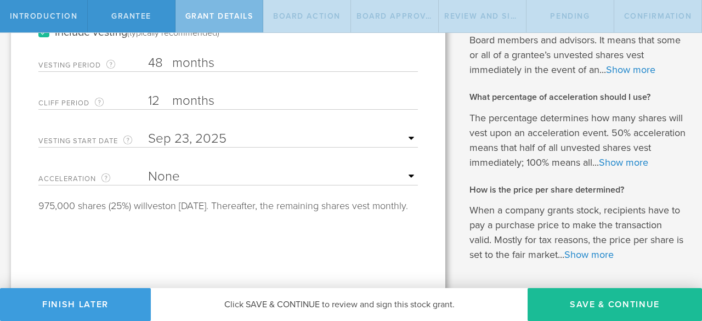
click at [160, 100] on input "12" at bounding box center [283, 101] width 270 height 16
type input "1"
click at [403, 173] on select "None Single Trigger Double Trigger" at bounding box center [283, 176] width 270 height 16
select select "double"
click at [148, 168] on select "None Single Trigger Double Trigger" at bounding box center [283, 176] width 270 height 16
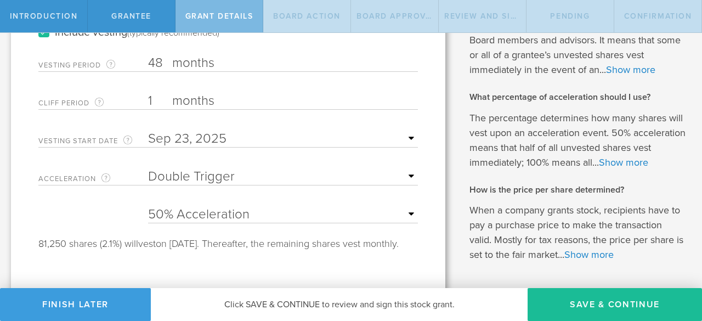
click at [409, 212] on select "25% Acceleration 50% Acceleration 75% Acceleration 100% Acceleration" at bounding box center [283, 214] width 270 height 16
select select "100"
click at [148, 206] on select "25% Acceleration 50% Acceleration 75% Acceleration 100% Acceleration" at bounding box center [283, 214] width 270 height 16
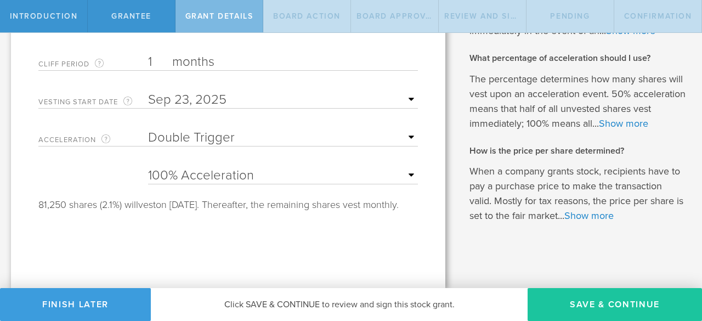
click at [631, 298] on button "Save & Continue" at bounding box center [615, 304] width 174 height 33
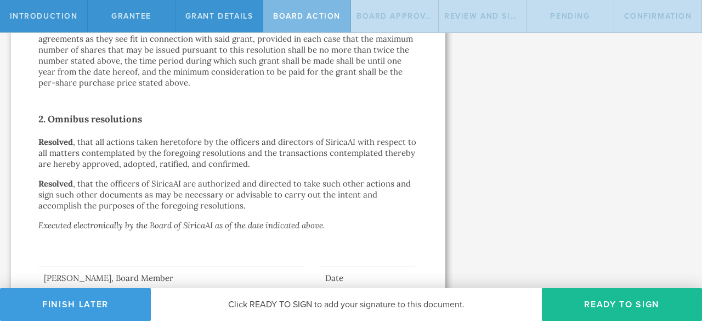
scroll to position [813, 0]
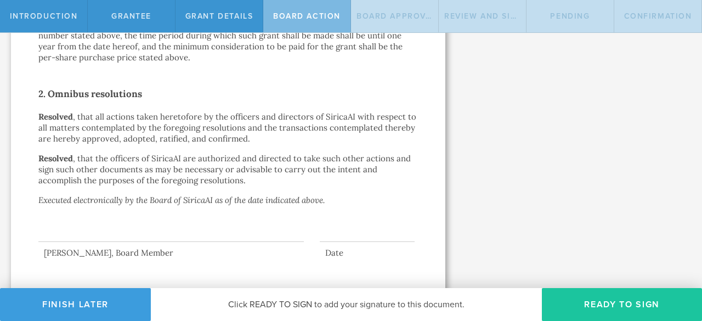
click at [646, 309] on button "Ready to Sign" at bounding box center [622, 304] width 160 height 33
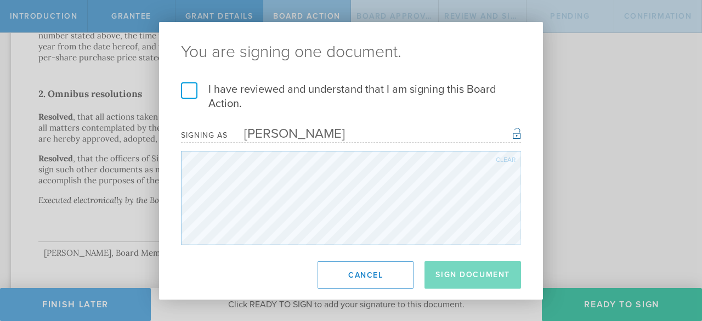
click at [191, 92] on label "I have reviewed and understand that I am signing this Board Action." at bounding box center [351, 96] width 340 height 29
click at [0, 0] on input "I have reviewed and understand that I am signing this Board Action." at bounding box center [0, 0] width 0 height 0
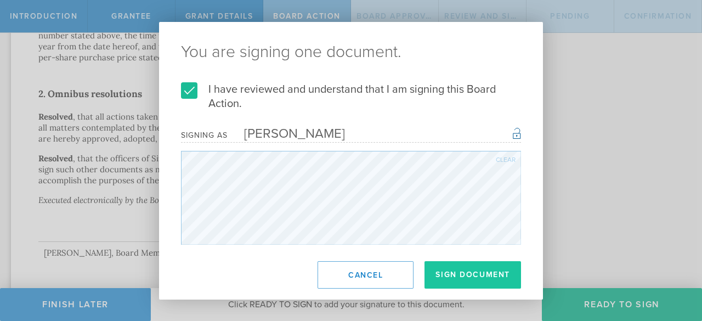
click at [476, 273] on button "Sign Document" at bounding box center [473, 274] width 97 height 27
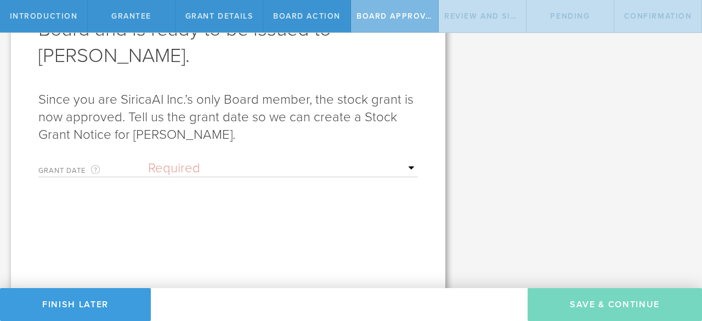
scroll to position [112, 0]
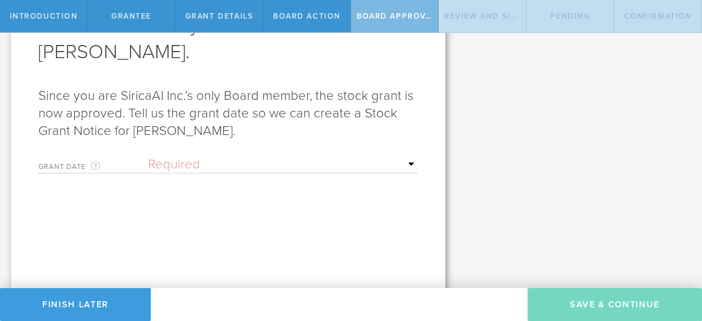
click at [405, 162] on select "Required Upon grantee's signature A specific date" at bounding box center [283, 164] width 270 height 16
select select "uponGranteeSignature"
click at [148, 156] on select "Required Upon grantee's signature A specific date" at bounding box center [283, 164] width 270 height 16
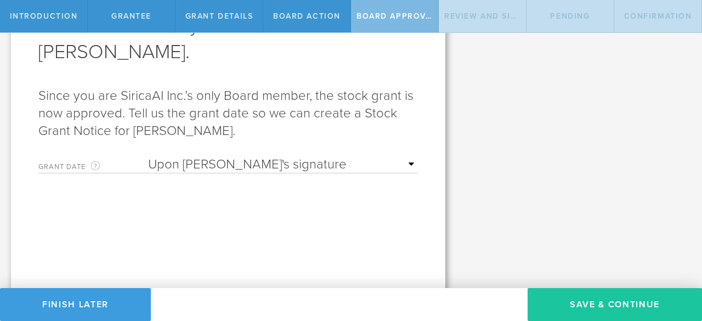
click at [622, 302] on button "Save & Continue" at bounding box center [615, 304] width 174 height 33
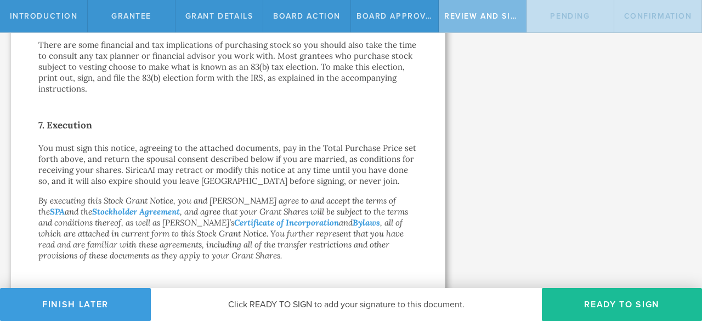
scroll to position [913, 0]
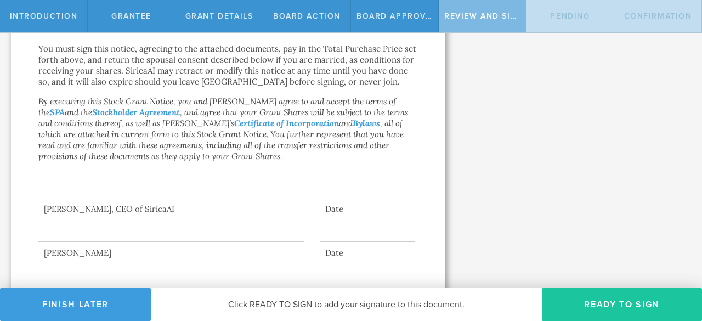
click at [600, 299] on button "Ready to Sign" at bounding box center [622, 304] width 160 height 33
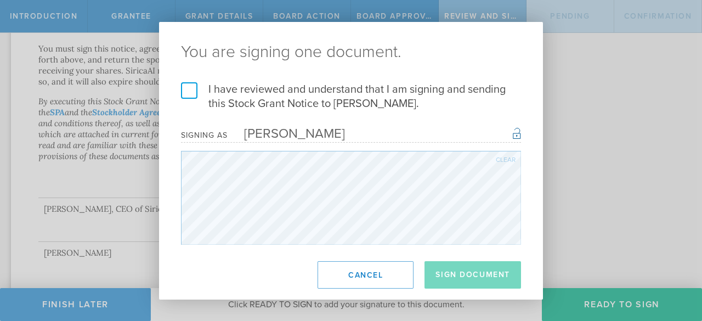
click at [193, 87] on label "I have reviewed and understand that I am signing and sending this Stock Grant N…" at bounding box center [351, 96] width 340 height 29
click at [0, 0] on input "I have reviewed and understand that I am signing and sending this Stock Grant N…" at bounding box center [0, 0] width 0 height 0
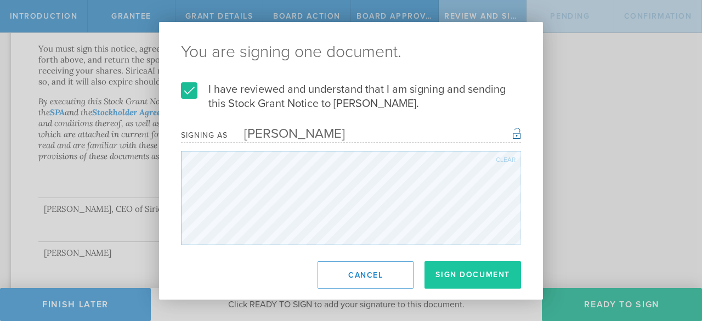
click at [469, 275] on button "Sign Document" at bounding box center [473, 274] width 97 height 27
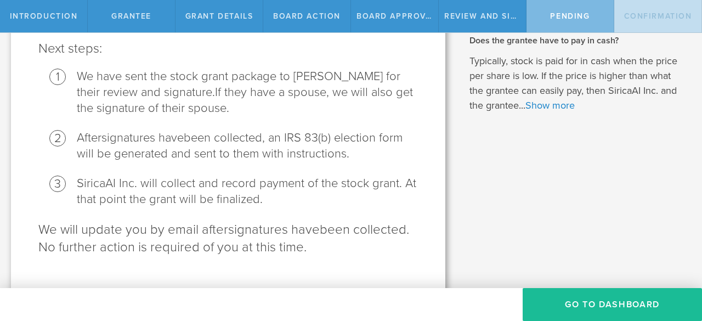
scroll to position [121, 0]
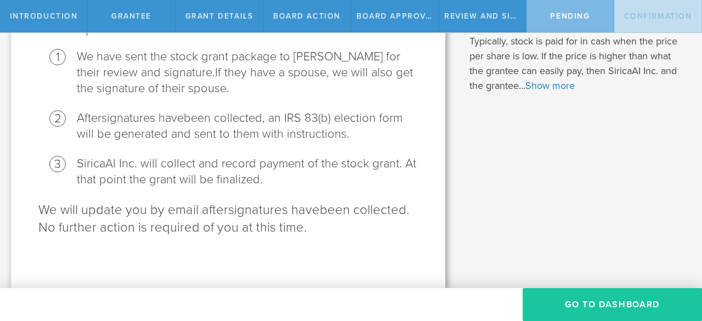
click at [580, 303] on button "Go To Dashboard" at bounding box center [612, 304] width 179 height 33
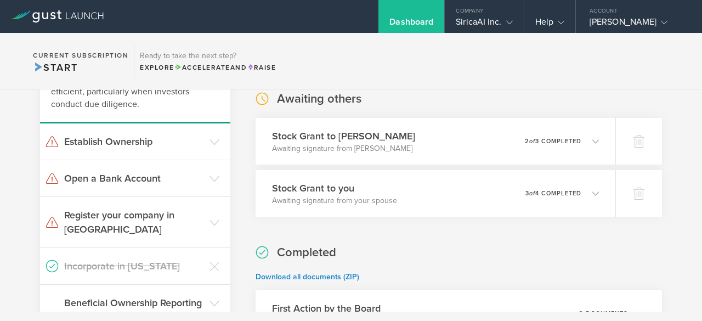
scroll to position [129, 0]
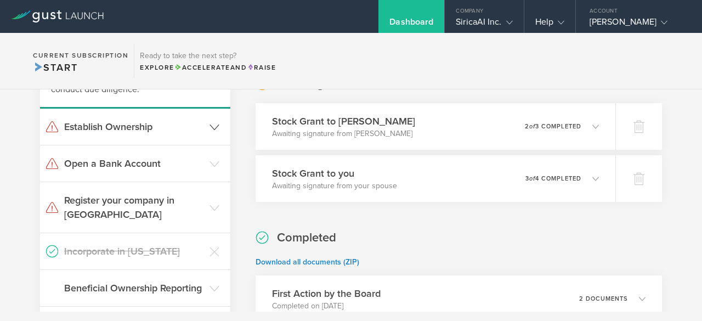
click at [150, 128] on h3 "Establish Ownership" at bounding box center [134, 127] width 140 height 14
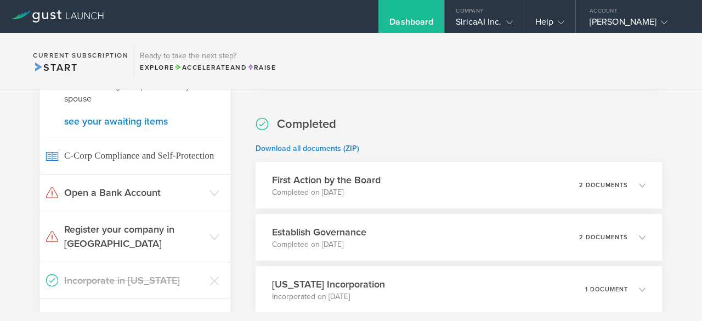
scroll to position [275, 0]
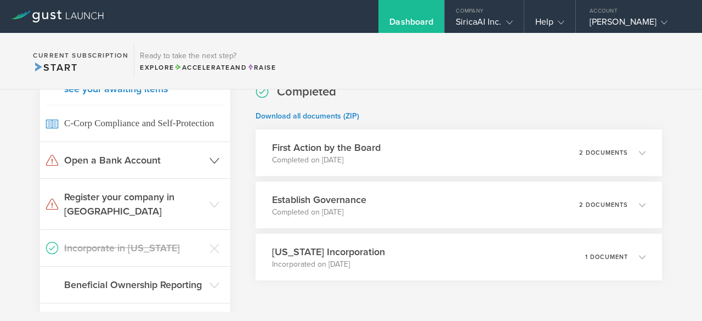
click at [139, 151] on header "Open a Bank Account" at bounding box center [135, 160] width 190 height 36
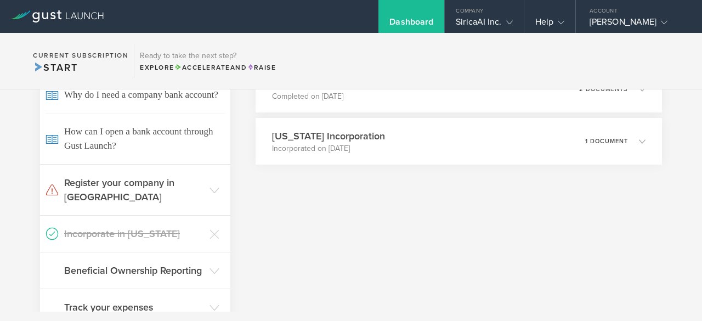
scroll to position [404, 0]
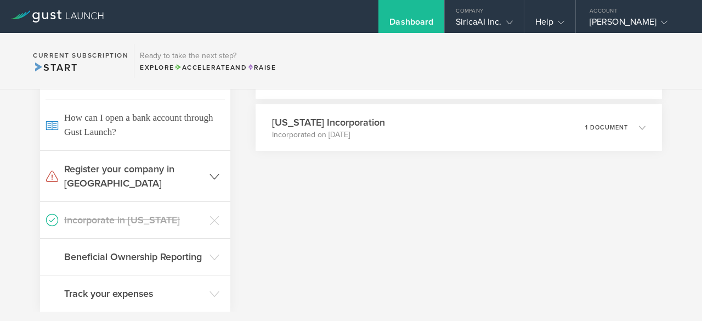
click at [120, 181] on h3 "Register your company in [GEOGRAPHIC_DATA]" at bounding box center [134, 176] width 140 height 29
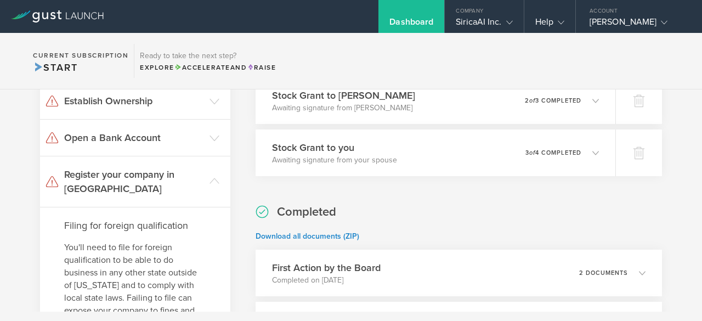
scroll to position [0, 0]
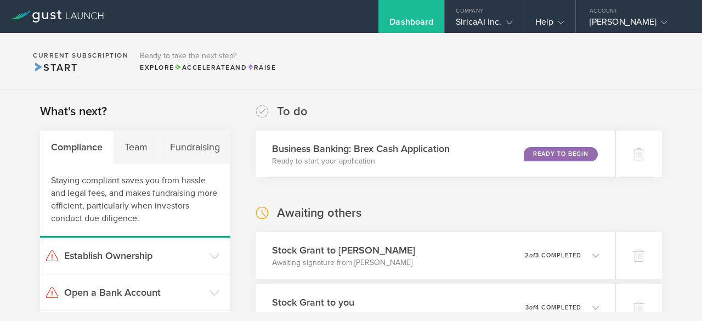
click at [578, 75] on section "Current Subscription Start Ready to take the next step? Explore Accelerate and …" at bounding box center [351, 61] width 702 height 57
click at [405, 74] on section "Current Subscription Start Ready to take the next step? Explore Accelerate and …" at bounding box center [351, 61] width 702 height 57
click at [307, 13] on div "Dashboard Company SiricaAI Inc. Company Information Relationships Cap Table Man…" at bounding box center [443, 16] width 518 height 33
click at [358, 58] on section "Current Subscription Start Ready to take the next step? Explore Accelerate and …" at bounding box center [351, 61] width 702 height 57
